Goal: Task Accomplishment & Management: Manage account settings

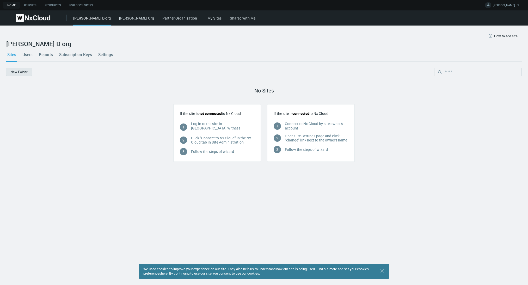
click at [163, 3] on div "Home Reports Resources For Developers IRYNA D. Account Settings Change Password…" at bounding box center [264, 5] width 528 height 10
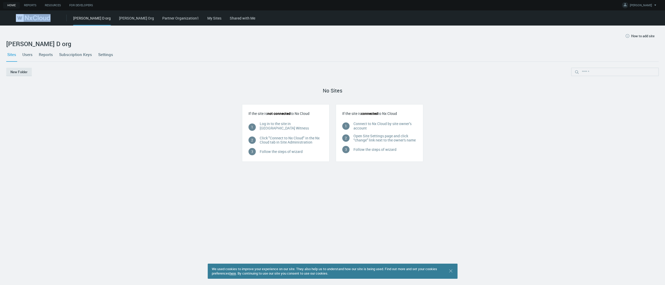
click at [79, 56] on link "Subscription Keys" at bounding box center [75, 54] width 35 height 14
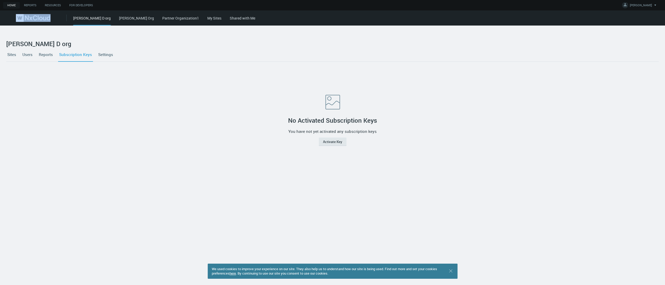
click at [119, 18] on link "Iryna Org" at bounding box center [136, 18] width 35 height 5
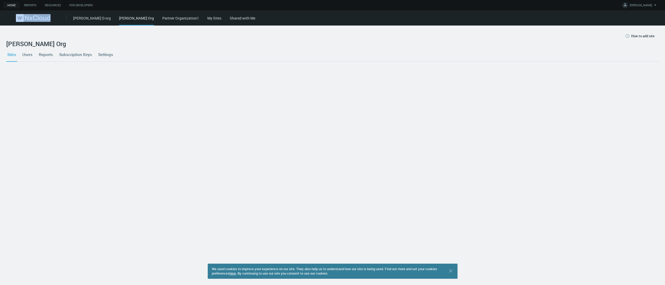
click at [162, 18] on link "Partner Organization1" at bounding box center [180, 18] width 37 height 5
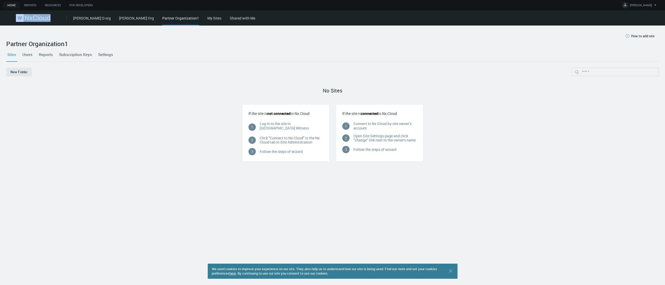
click at [81, 18] on link "Iryna D org" at bounding box center [92, 18] width 38 height 5
click at [207, 16] on link "My Sites" at bounding box center [214, 18] width 14 height 5
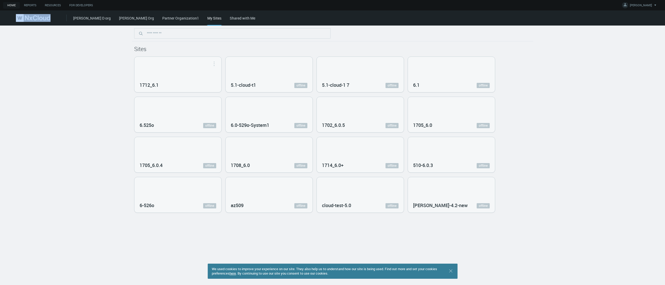
click at [89, 53] on nx-home-systems-list "Sites 1712_6.1 Open in Nx Witness 5.1-cloud-t1 offline 5.1-cloud-1 7 offline 6.…" at bounding box center [332, 119] width 665 height 187
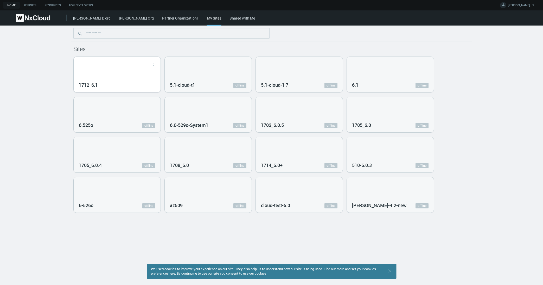
click at [104, 80] on div "1712_6.1" at bounding box center [117, 84] width 77 height 9
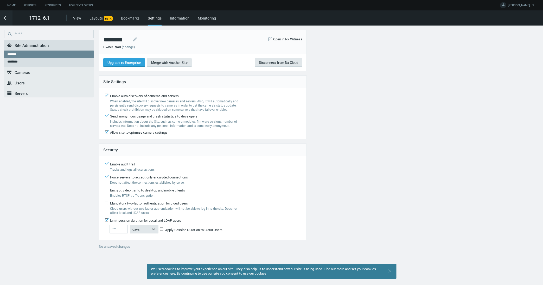
click at [18, 82] on span "Users" at bounding box center [20, 82] width 10 height 5
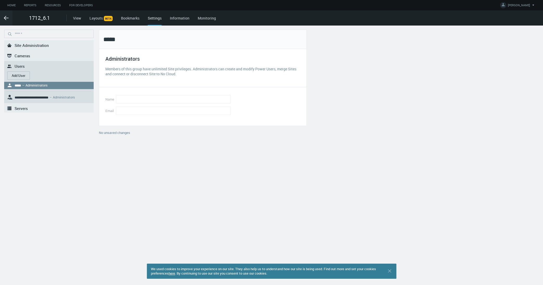
click at [20, 76] on button "Add User" at bounding box center [18, 75] width 23 height 8
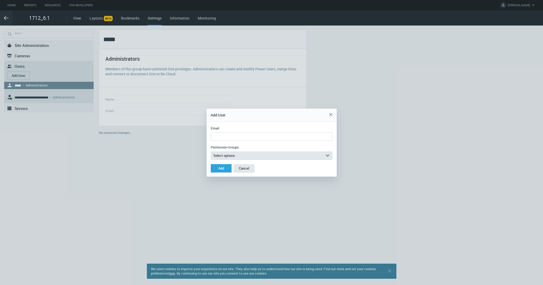
click at [234, 138] on input "Email" at bounding box center [272, 136] width 122 height 8
type input "**********"
click at [238, 157] on button "Select options arrow_expand" at bounding box center [272, 155] width 122 height 8
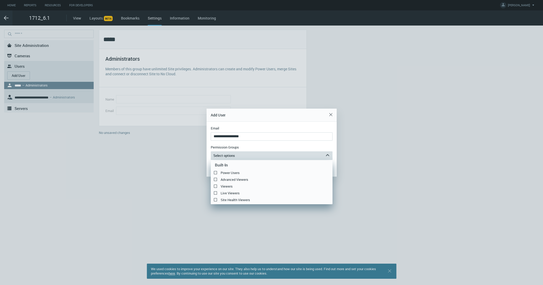
click at [238, 156] on button "Select options arrow_expand" at bounding box center [272, 155] width 122 height 8
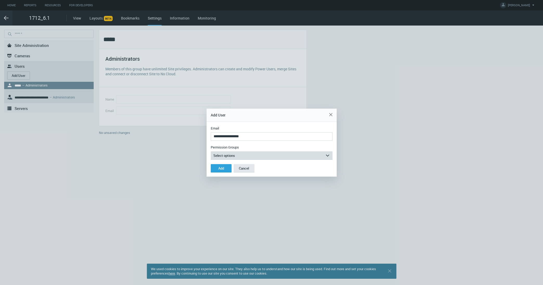
click at [233, 154] on span "Select options" at bounding box center [225, 155] width 22 height 5
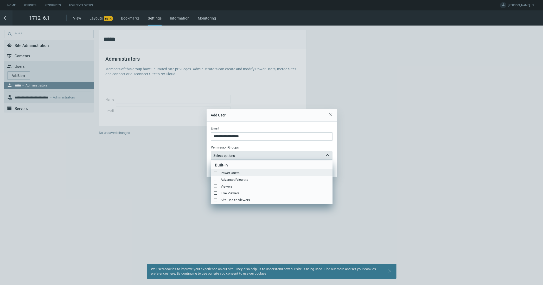
click at [217, 173] on label "Power Users" at bounding box center [272, 173] width 122 height 6
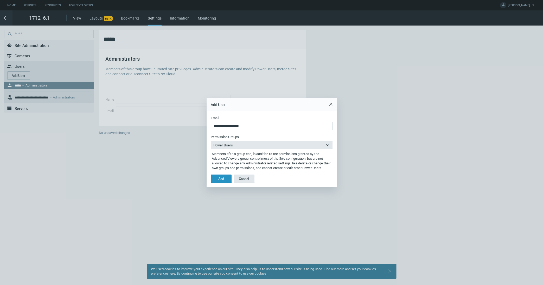
click at [224, 181] on div "Add" at bounding box center [221, 179] width 6 height 4
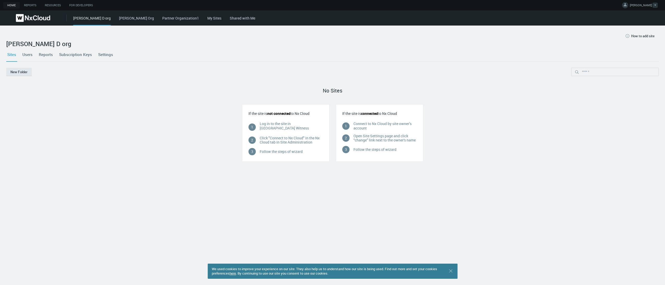
click at [628, 6] on icon at bounding box center [624, 4] width 5 height 5
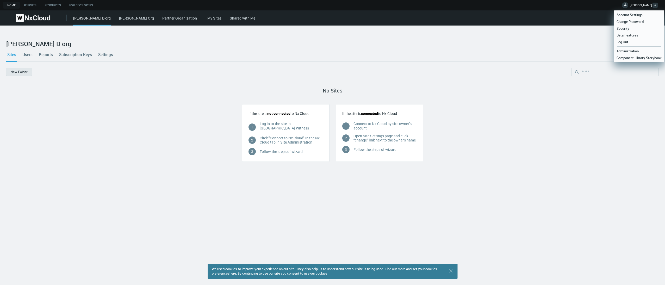
click at [207, 20] on link "My Sites" at bounding box center [214, 18] width 14 height 5
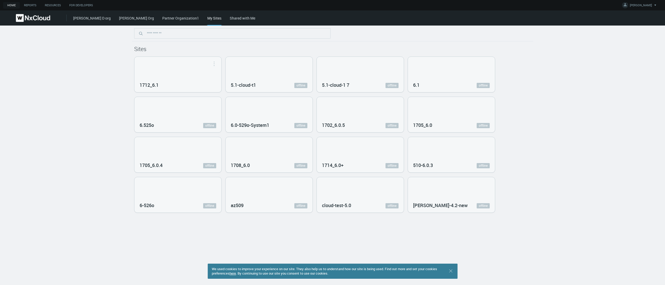
click at [150, 75] on div "1712_6.1" at bounding box center [177, 74] width 87 height 35
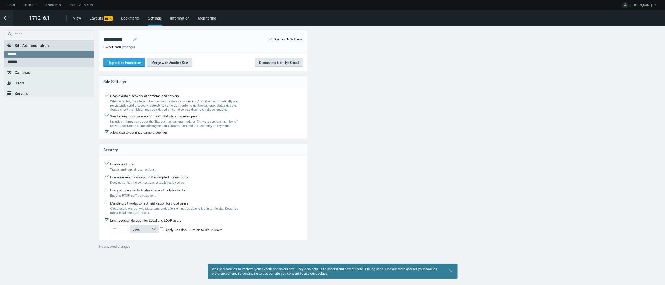
click at [8, 80] on icon ".st0{fill-rule:evenodd;clip-rule:evenodd;fill:#2B383F;}" at bounding box center [9, 83] width 6 height 6
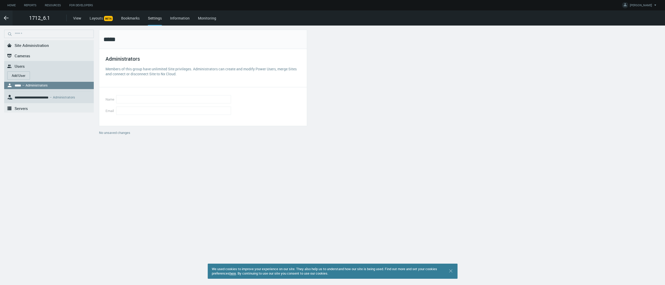
click at [22, 77] on button "Add User" at bounding box center [18, 75] width 23 height 8
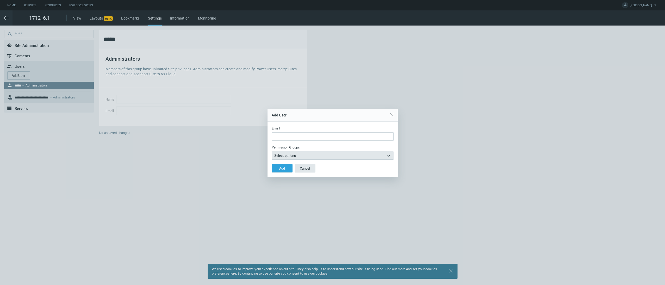
click at [322, 138] on input "Email" at bounding box center [333, 136] width 122 height 8
type input "**********"
click at [318, 156] on button "Select options arrow_expand" at bounding box center [333, 155] width 122 height 8
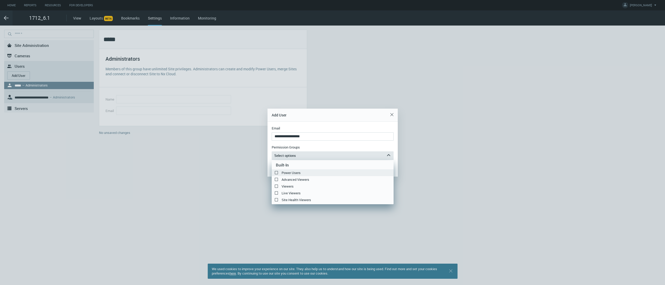
click at [285, 173] on label "Power Users" at bounding box center [333, 173] width 122 height 6
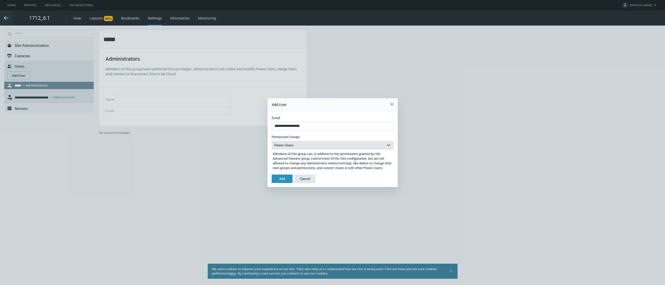
click at [283, 178] on div "Add" at bounding box center [282, 179] width 6 height 4
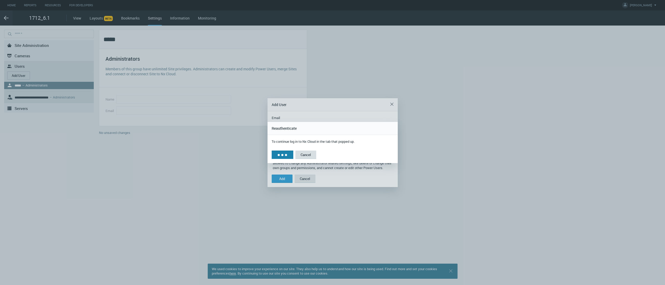
click at [307, 153] on button "Cancel" at bounding box center [305, 155] width 21 height 8
click at [307, 153] on span "Members of this group can, in addition to the permissions granted by the Advanc…" at bounding box center [333, 159] width 121 height 21
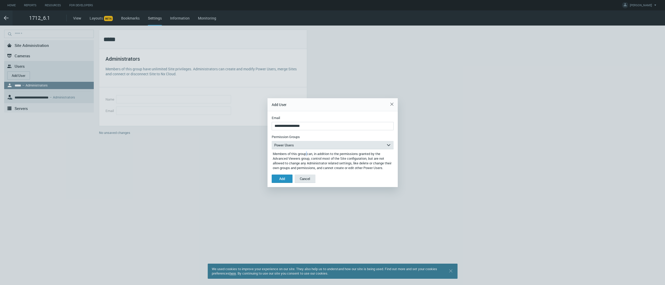
click at [284, 179] on div "Add" at bounding box center [282, 179] width 6 height 4
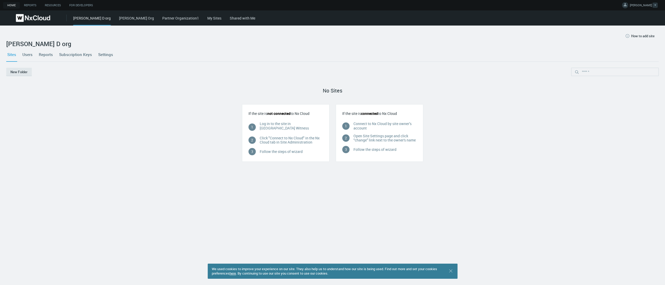
click at [628, 4] on icon at bounding box center [624, 4] width 5 height 5
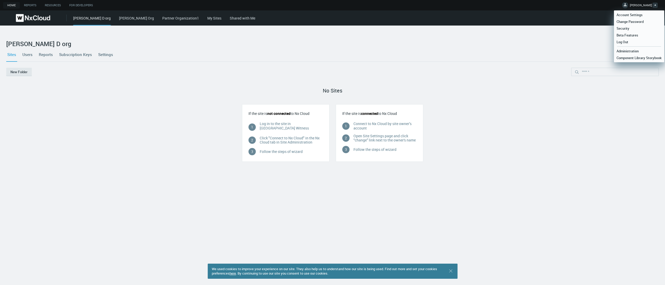
click at [634, 47] on ul "Administration Component Library Storybook" at bounding box center [639, 53] width 50 height 15
click at [633, 49] on span "Administration" at bounding box center [627, 51] width 27 height 5
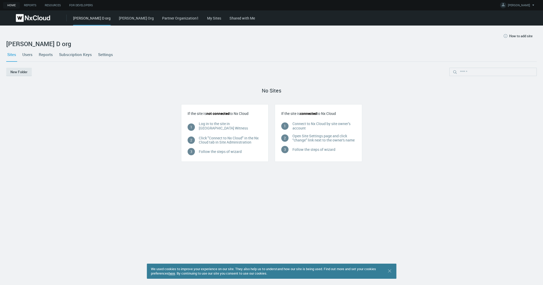
click at [207, 18] on link "My Sites" at bounding box center [214, 18] width 14 height 5
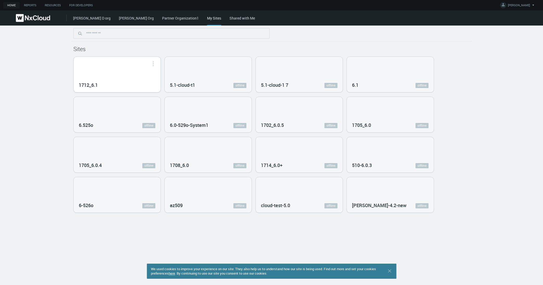
click at [126, 79] on div "1712_6.1" at bounding box center [117, 74] width 87 height 35
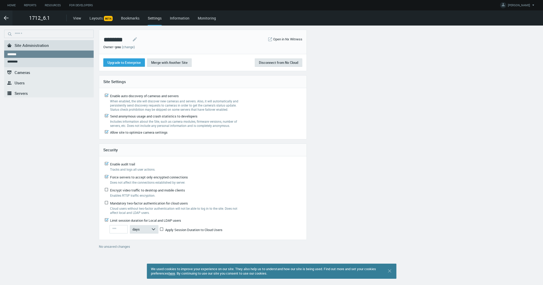
click at [26, 84] on link ".st0{fill-rule:evenodd;clip-rule:evenodd;fill:#2B383F;} Users" at bounding box center [49, 83] width 90 height 10
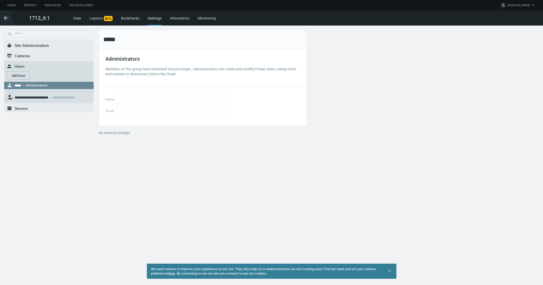
click at [20, 72] on button "Add User" at bounding box center [18, 75] width 23 height 8
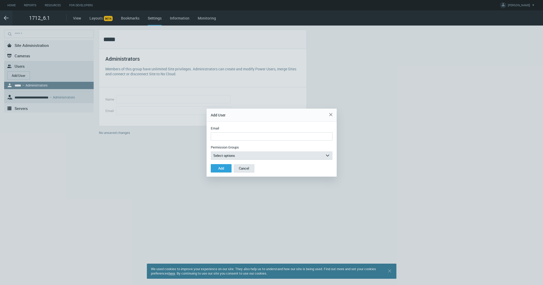
click at [216, 133] on input "Email" at bounding box center [272, 136] width 122 height 8
type input "**********"
click at [238, 152] on button "Select options arrow_expand" at bounding box center [272, 155] width 122 height 8
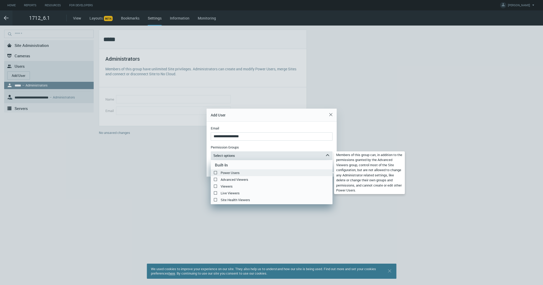
click at [215, 172] on label "Power Users" at bounding box center [272, 173] width 122 height 6
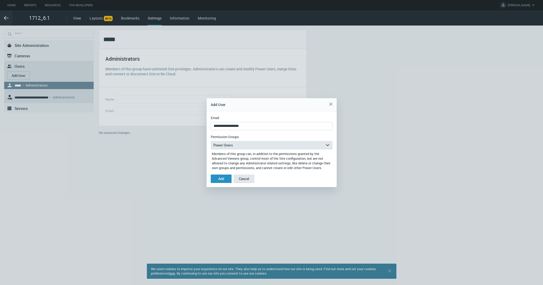
click at [220, 179] on div "Add" at bounding box center [221, 179] width 6 height 4
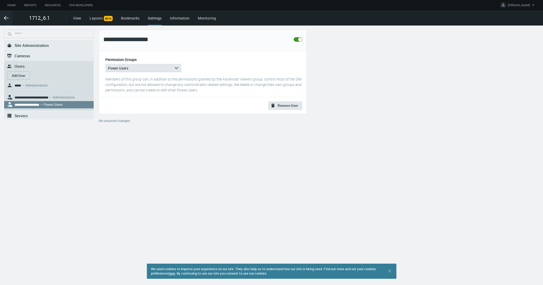
click at [17, 113] on span "Servers" at bounding box center [21, 115] width 13 height 5
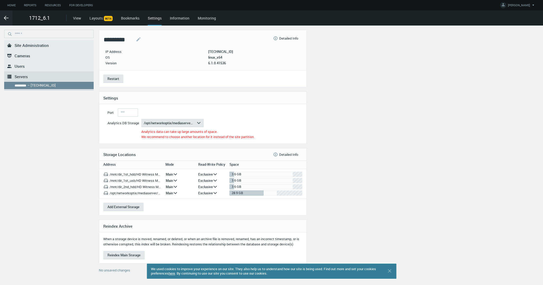
click at [234, 63] on div "IP Address 172.20.55.109 OS linux_x64 Version 6.1.0.41536" at bounding box center [169, 55] width 133 height 21
drag, startPoint x: 235, startPoint y: 63, endPoint x: 209, endPoint y: 63, distance: 26.6
click at [209, 63] on div "IP Address 172.20.55.109 OS linux_x64 Version 6.1.0.41536" at bounding box center [169, 55] width 133 height 21
copy div "6.1.0.41536"
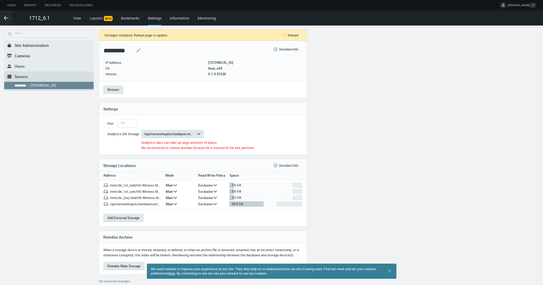
click at [506, 5] on icon at bounding box center [503, 4] width 5 height 5
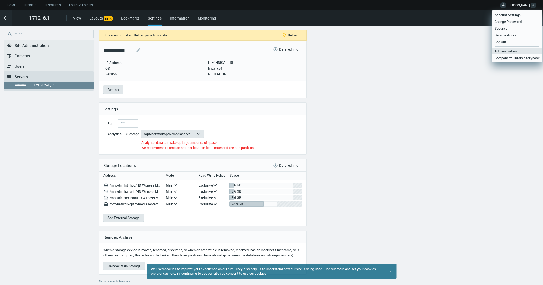
click at [513, 49] on span "Administration" at bounding box center [505, 51] width 27 height 5
